Goal: Information Seeking & Learning: Find specific fact

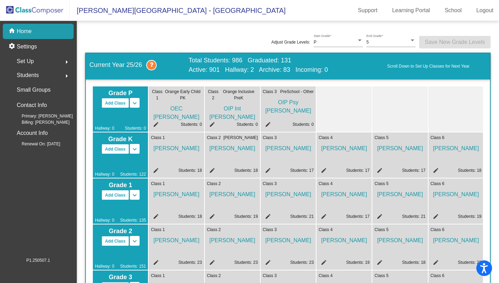
scroll to position [0, 2]
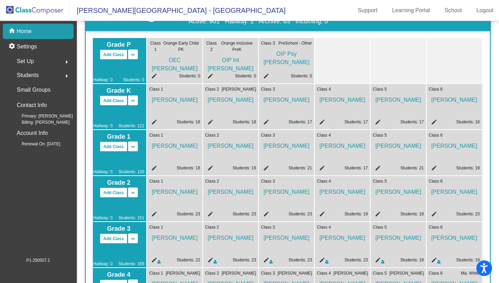
click at [42, 31] on div "home Home" at bounding box center [38, 31] width 71 height 15
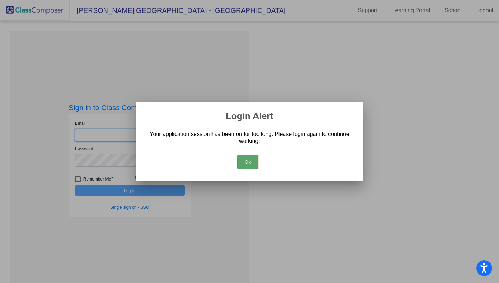
type input "[EMAIL_ADDRESS][DOMAIN_NAME]"
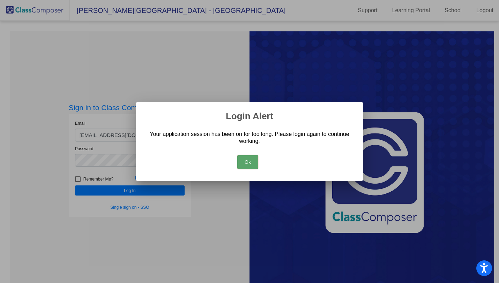
click at [249, 167] on button "Ok" at bounding box center [247, 162] width 21 height 14
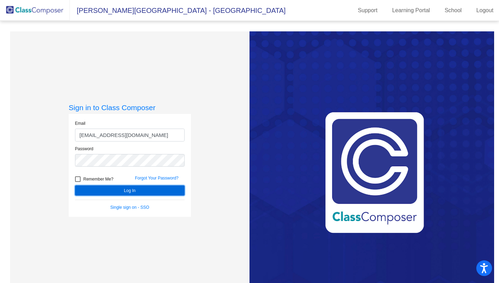
click at [135, 195] on button "Log In" at bounding box center [130, 191] width 110 height 10
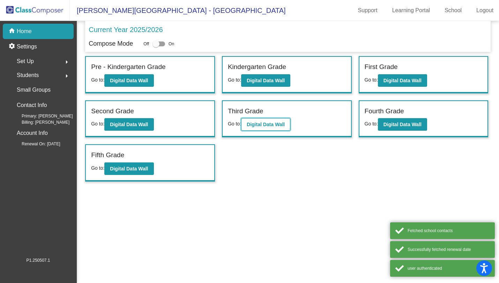
click at [276, 124] on b "Digital Data Wall" at bounding box center [266, 125] width 38 height 6
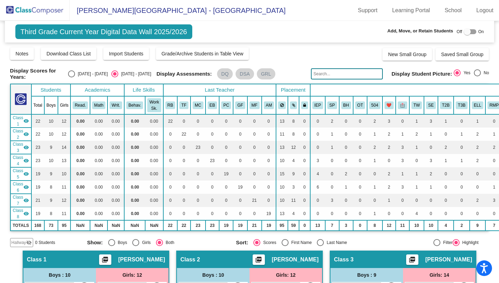
click at [322, 74] on input "text" at bounding box center [347, 73] width 72 height 11
type input "coh"
click at [30, 4] on img at bounding box center [35, 10] width 70 height 21
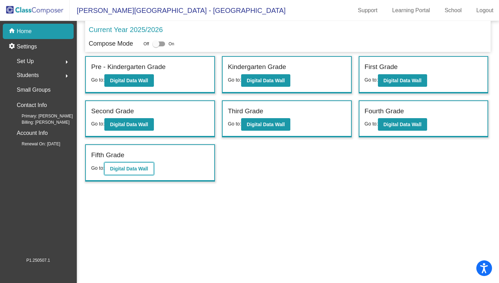
click at [118, 170] on b "Digital Data Wall" at bounding box center [129, 169] width 38 height 6
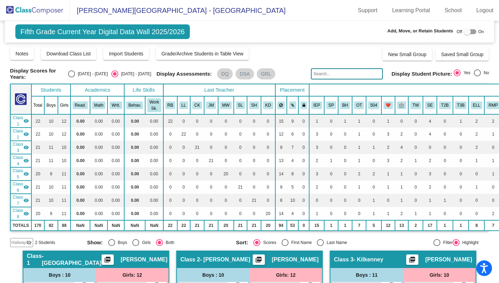
click at [332, 73] on input "text" at bounding box center [347, 73] width 72 height 11
type input "[PERSON_NAME]"
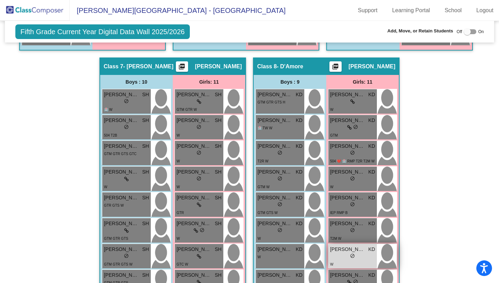
scroll to position [975, 0]
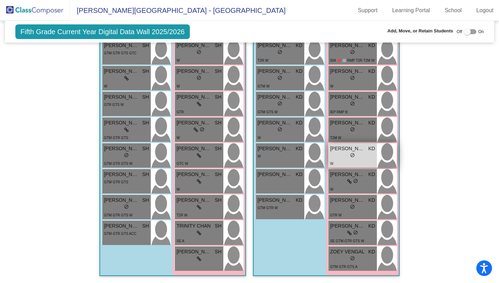
click at [354, 152] on div "lock do_not_disturb_alt" at bounding box center [352, 155] width 45 height 7
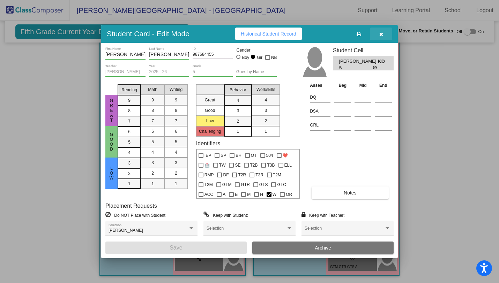
click at [380, 36] on icon "button" at bounding box center [381, 34] width 4 height 5
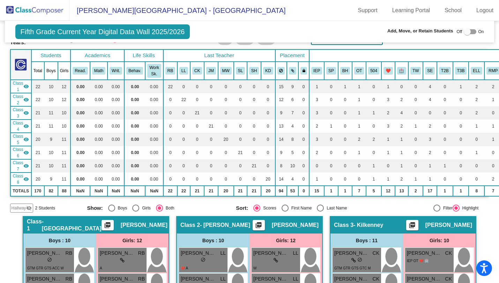
scroll to position [30, 0]
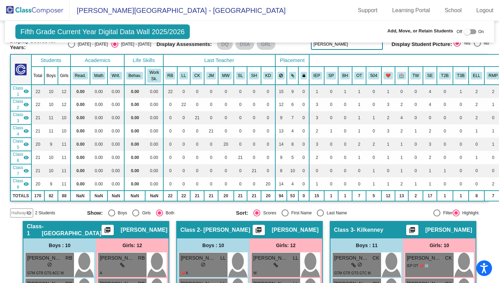
click at [41, 15] on img at bounding box center [35, 10] width 70 height 21
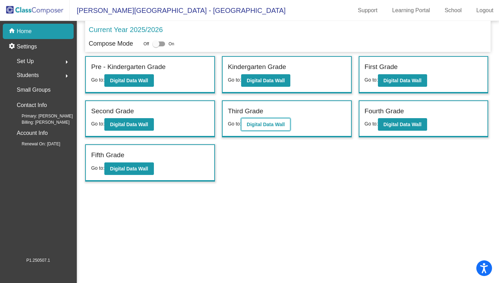
click at [271, 122] on b "Digital Data Wall" at bounding box center [266, 125] width 38 height 6
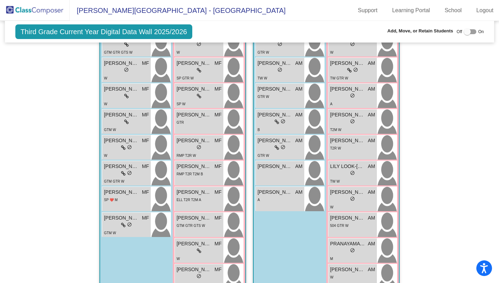
scroll to position [1059, 0]
click at [356, 194] on span "[PERSON_NAME]" at bounding box center [347, 191] width 35 height 7
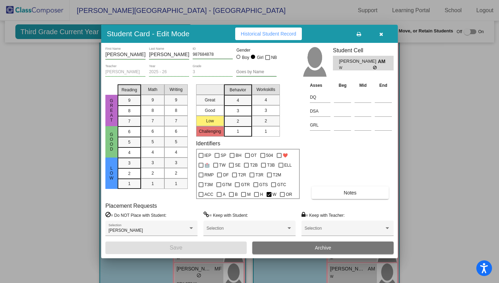
click at [381, 31] on span "button" at bounding box center [381, 34] width 4 height 6
